Goal: Information Seeking & Learning: Learn about a topic

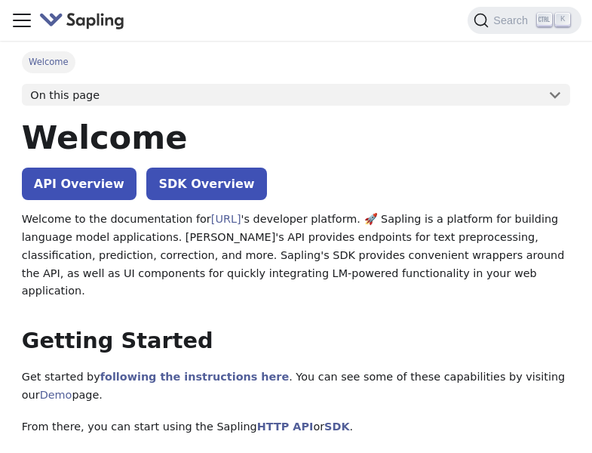
click at [152, 180] on link "SDK Overview" at bounding box center [206, 184] width 120 height 32
